Goal: Find specific page/section: Find specific page/section

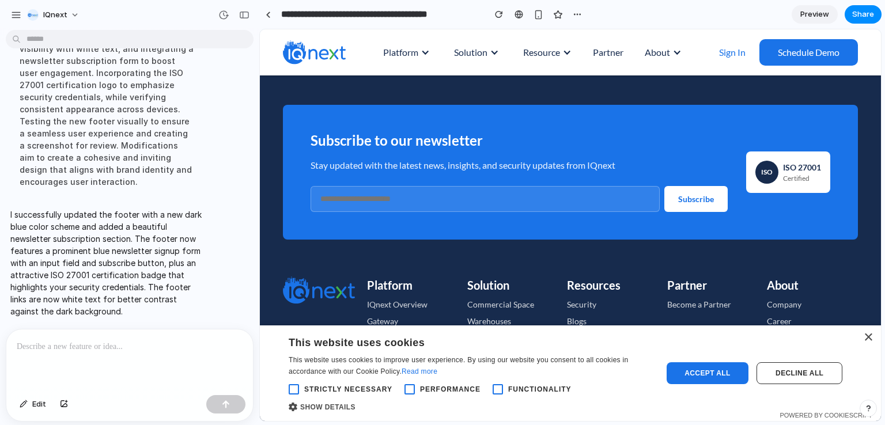
scroll to position [1600, 0]
